Goal: Transaction & Acquisition: Purchase product/service

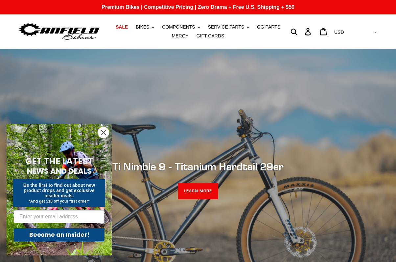
click at [100, 135] on circle "Close dialog" at bounding box center [103, 132] width 11 height 11
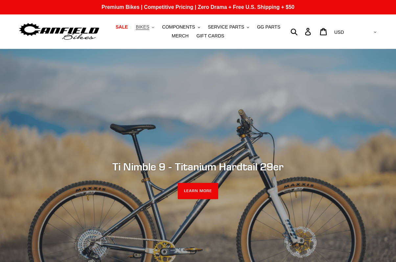
click at [144, 26] on span "BIKES" at bounding box center [142, 27] width 13 height 6
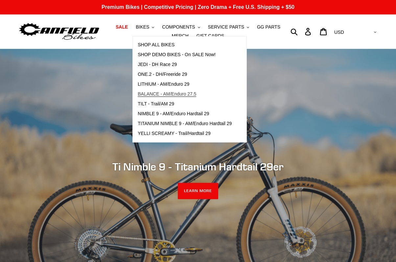
click at [155, 93] on span "BALANCE - AM/Enduro 27.5" at bounding box center [167, 94] width 58 height 6
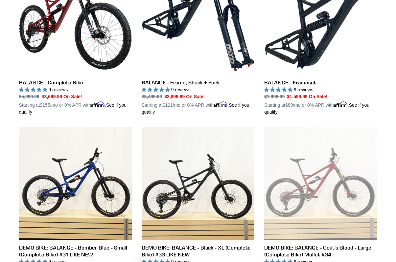
scroll to position [235, 0]
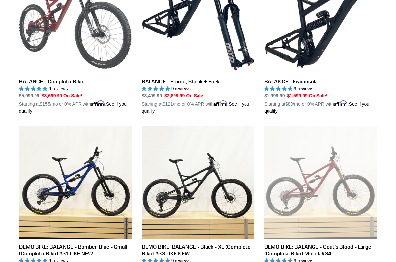
click at [99, 46] on link "BALANCE - Complete Bike" at bounding box center [75, 38] width 113 height 154
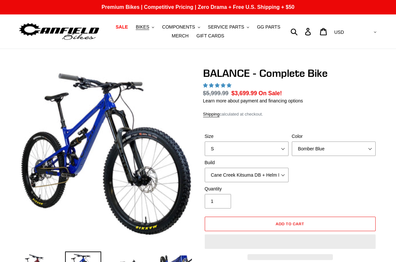
select select "highest-rating"
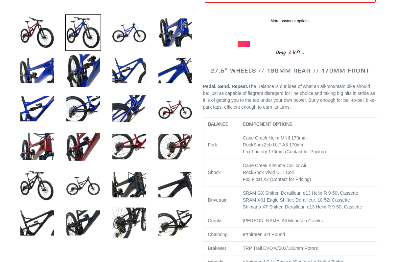
scroll to position [239, 0]
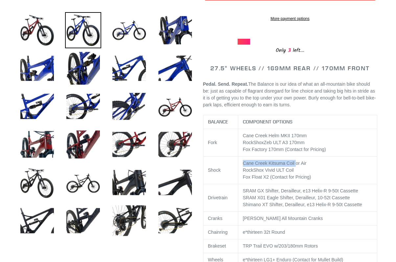
drag, startPoint x: 295, startPoint y: 169, endPoint x: 243, endPoint y: 169, distance: 52.5
click at [243, 169] on p "Cane Creek Kitsuma Coil or Air RockShox Vivid ULT Coil Fox Float X2 (Contact fo…" at bounding box center [307, 170] width 129 height 21
copy p "Cane Creek Kitsuma Coil"
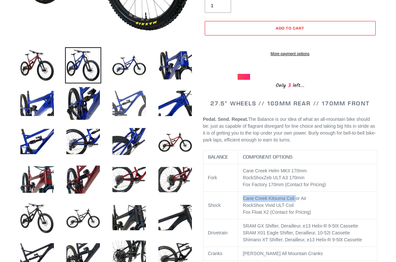
scroll to position [0, 0]
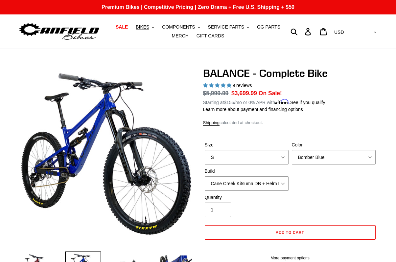
click at [73, 38] on img at bounding box center [59, 31] width 82 height 21
